Goal: Transaction & Acquisition: Purchase product/service

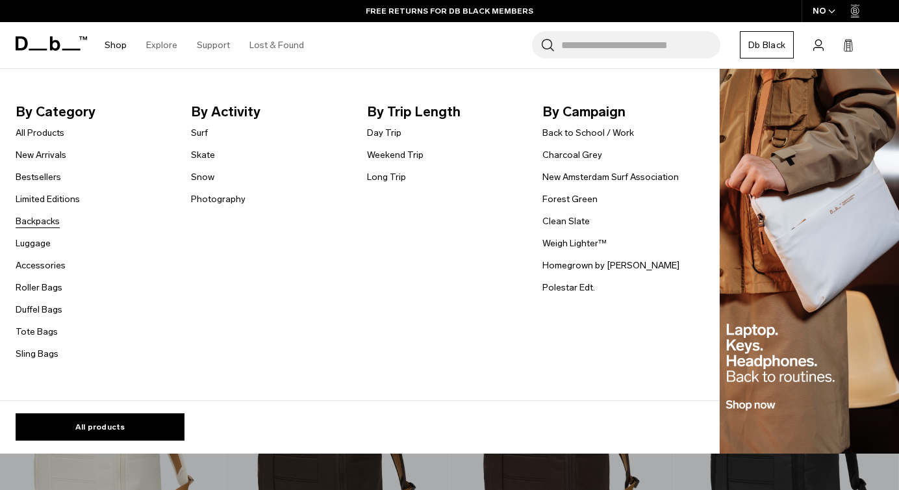
click at [55, 227] on link "Backpacks" at bounding box center [38, 221] width 44 height 14
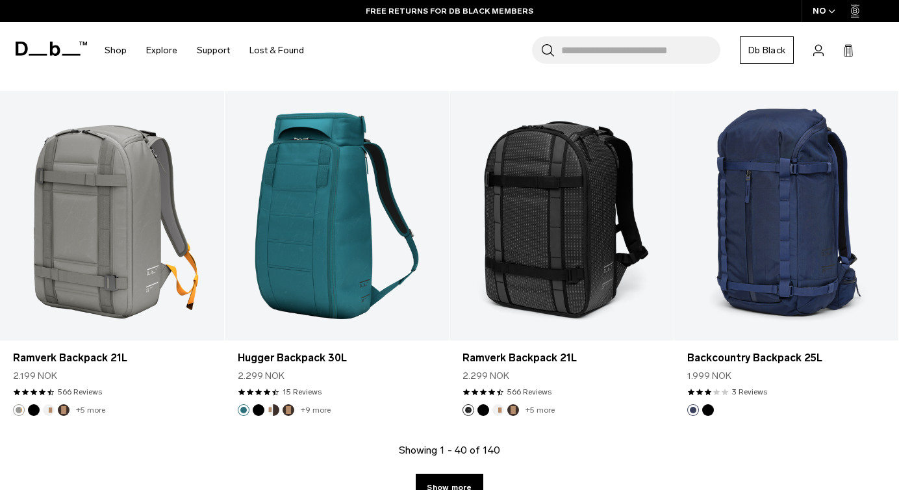
scroll to position [3548, 0]
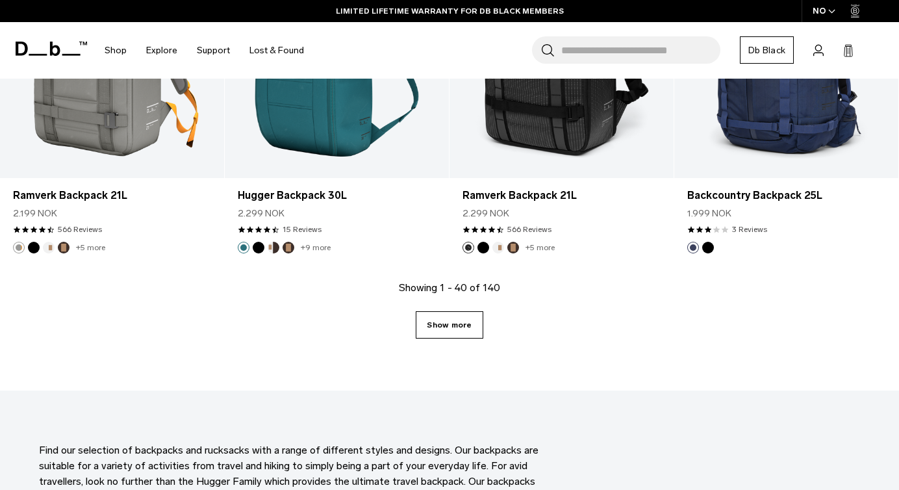
click at [448, 316] on link "Show more" at bounding box center [449, 324] width 67 height 27
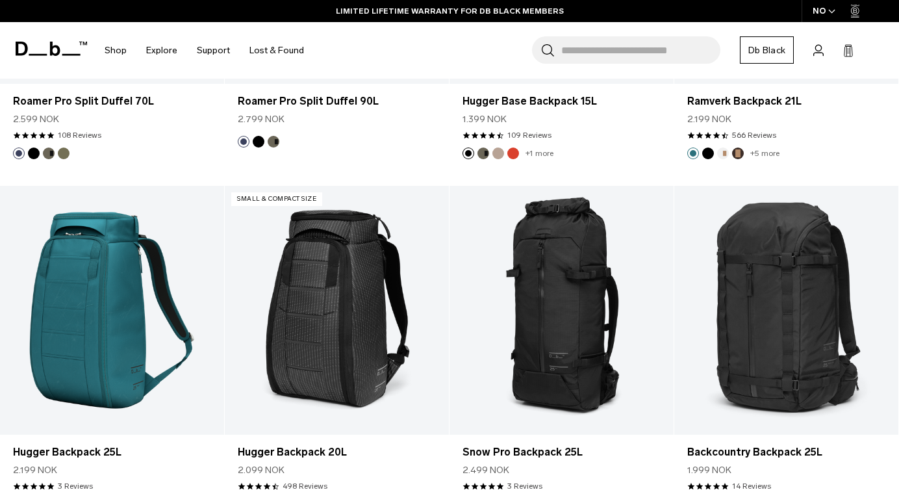
scroll to position [4724, 0]
